Goal: Download file/media

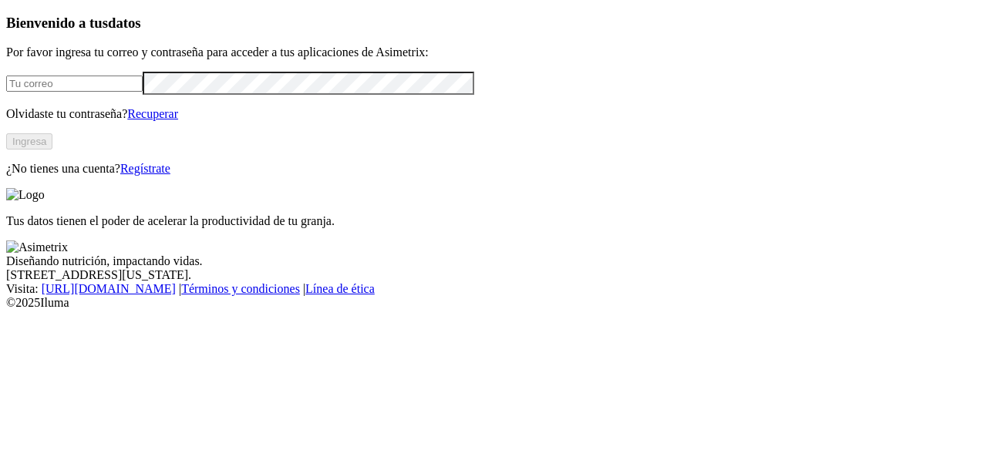
type input "[EMAIL_ADDRESS][DOMAIN_NAME]"
click at [52, 150] on button "Ingresa" at bounding box center [29, 141] width 46 height 16
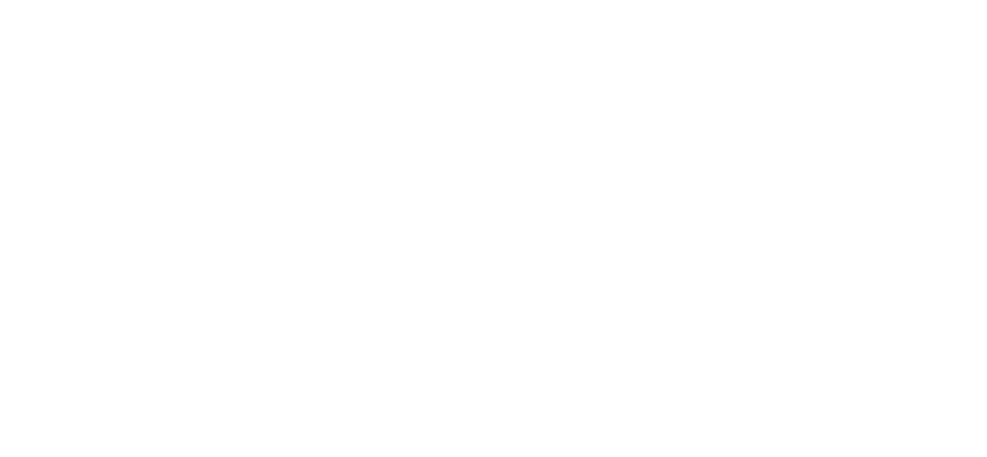
type input "mar"
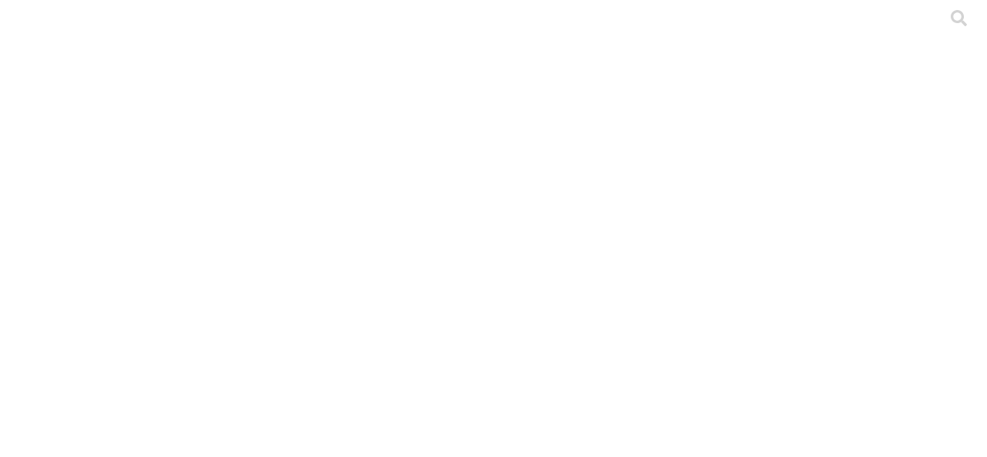
drag, startPoint x: 351, startPoint y: 193, endPoint x: 155, endPoint y: 202, distance: 196.0
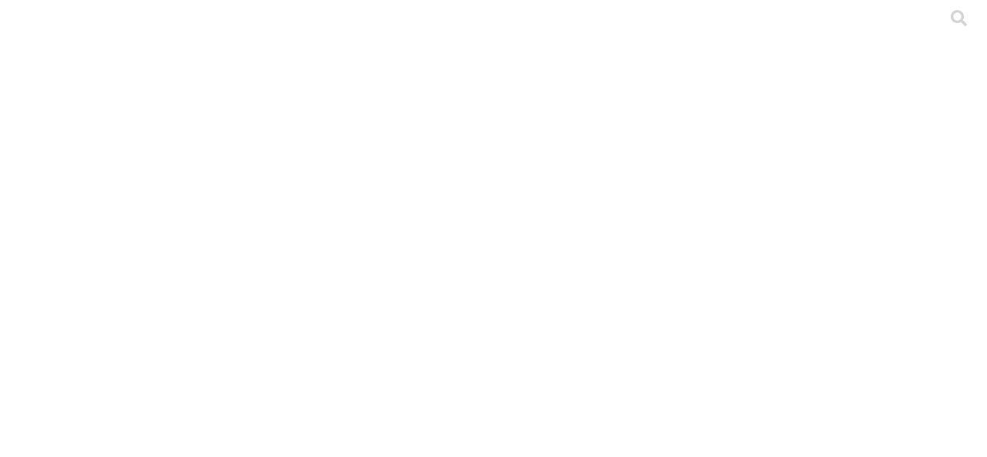
copy div "LOTE 25 ISA GALPON 7 Y 9.xlsx"
